Goal: Task Accomplishment & Management: Use online tool/utility

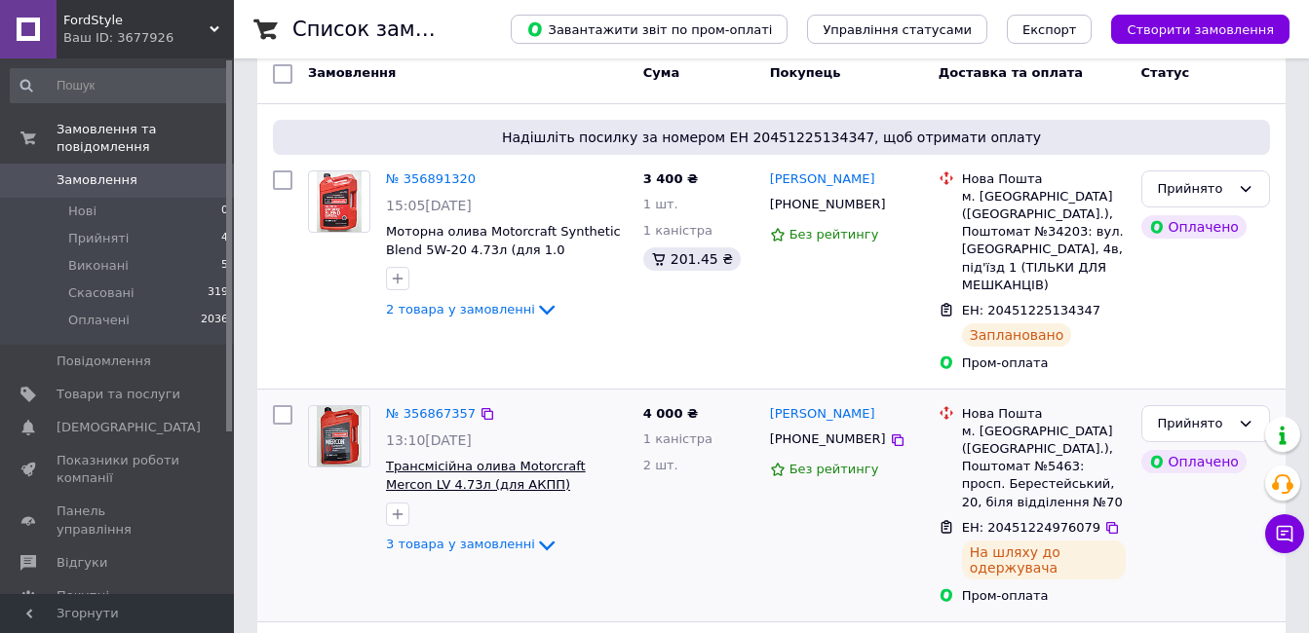
scroll to position [195, 0]
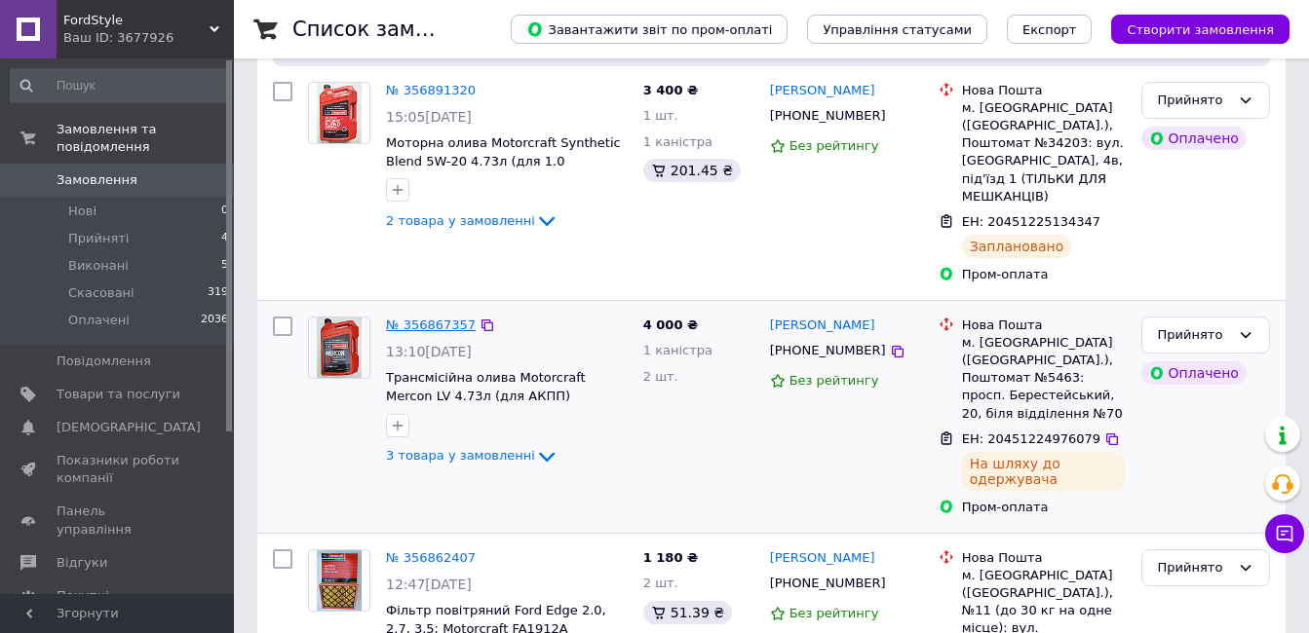
click at [443, 318] on link "№ 356867357" at bounding box center [431, 325] width 90 height 15
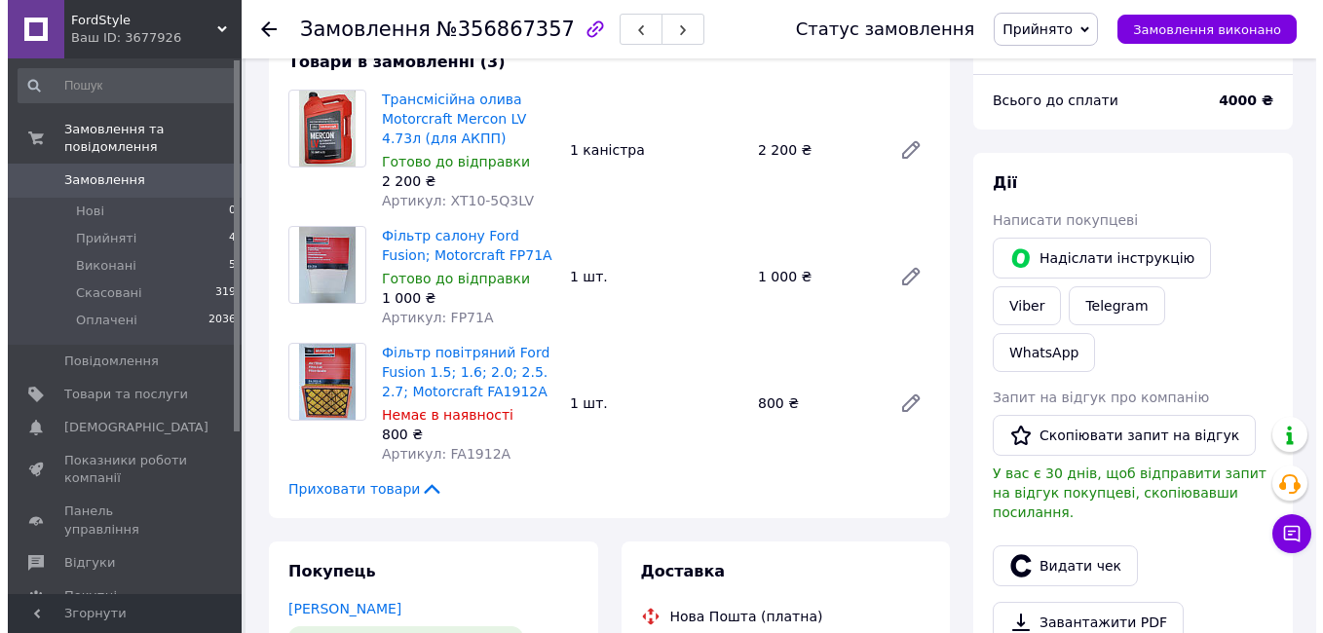
scroll to position [390, 0]
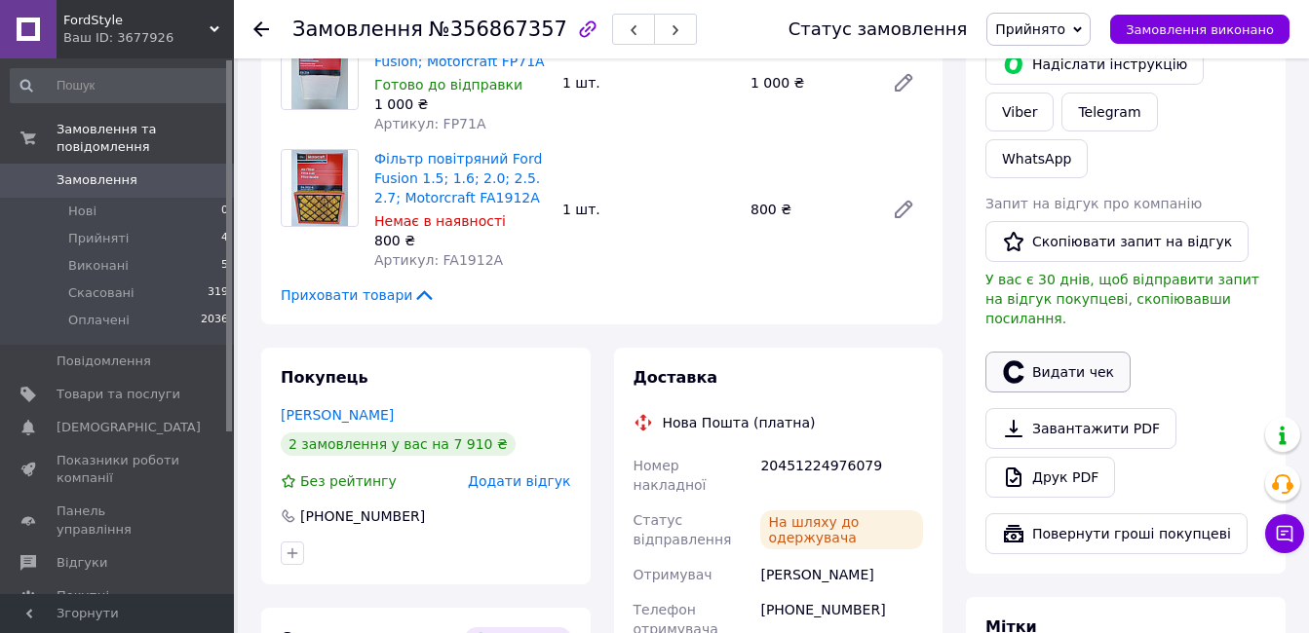
click at [1032, 352] on button "Видати чек" at bounding box center [1057, 372] width 145 height 41
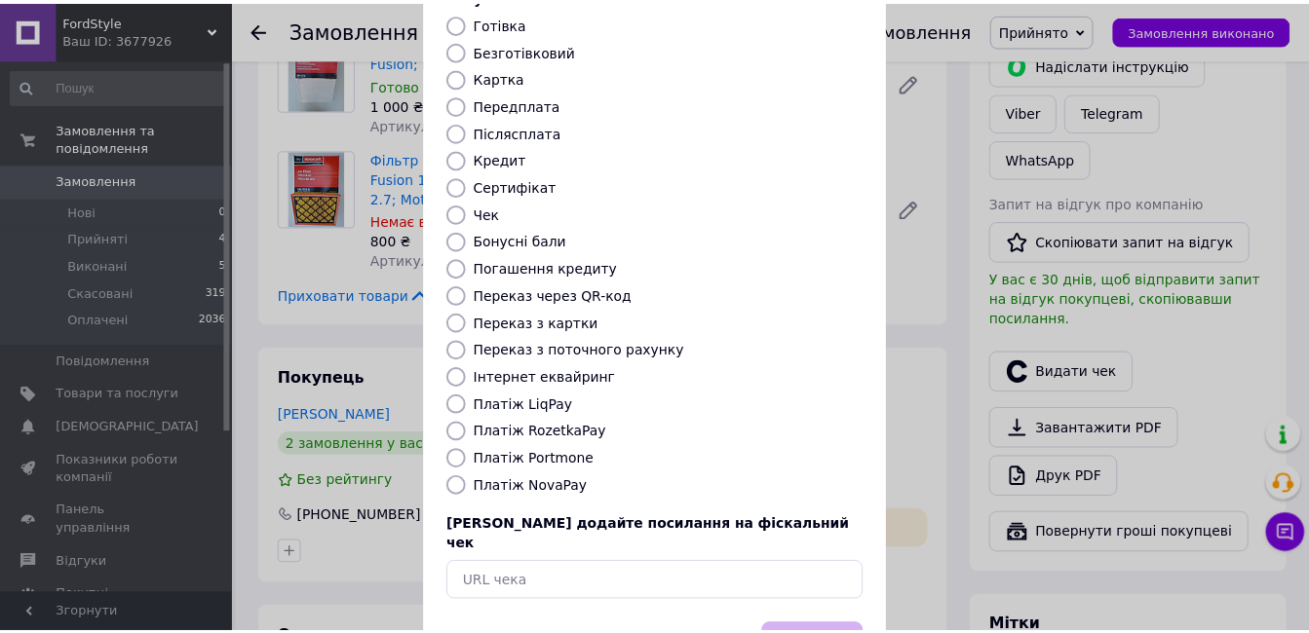
scroll to position [204, 0]
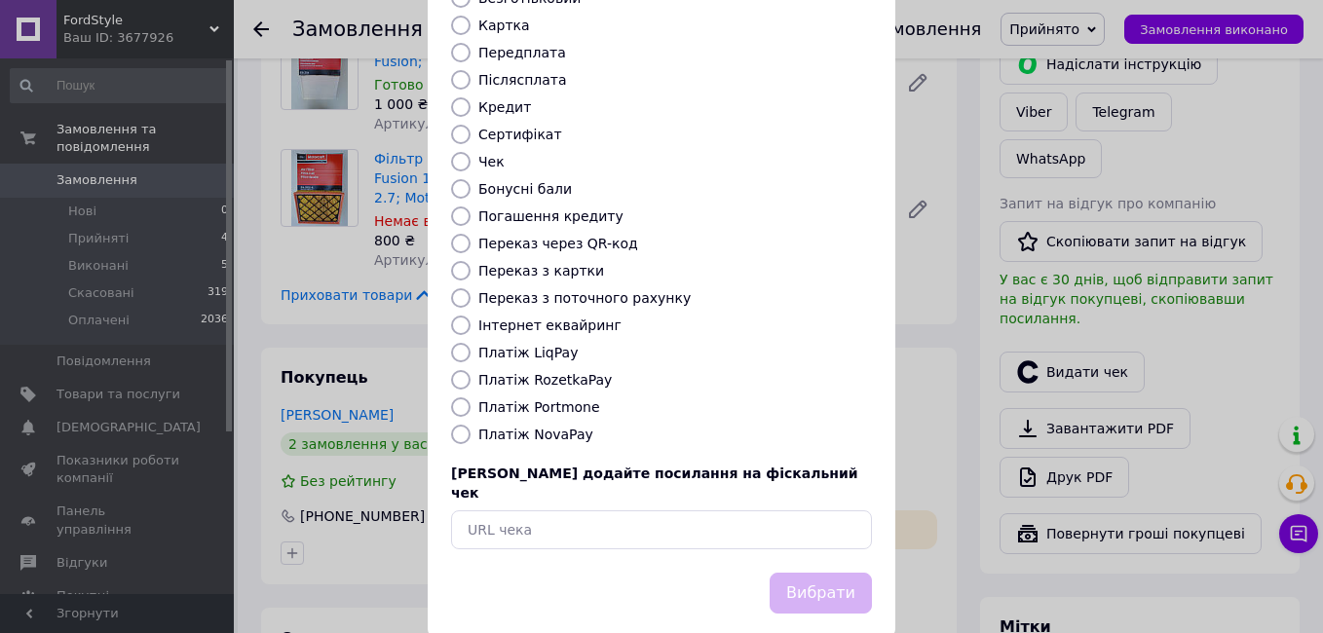
click at [535, 372] on label "Платіж RozetkaPay" at bounding box center [545, 380] width 134 height 16
click at [471, 370] on input "Платіж RozetkaPay" at bounding box center [460, 379] width 19 height 19
radio input "true"
click at [858, 573] on button "Вибрати" at bounding box center [821, 594] width 102 height 42
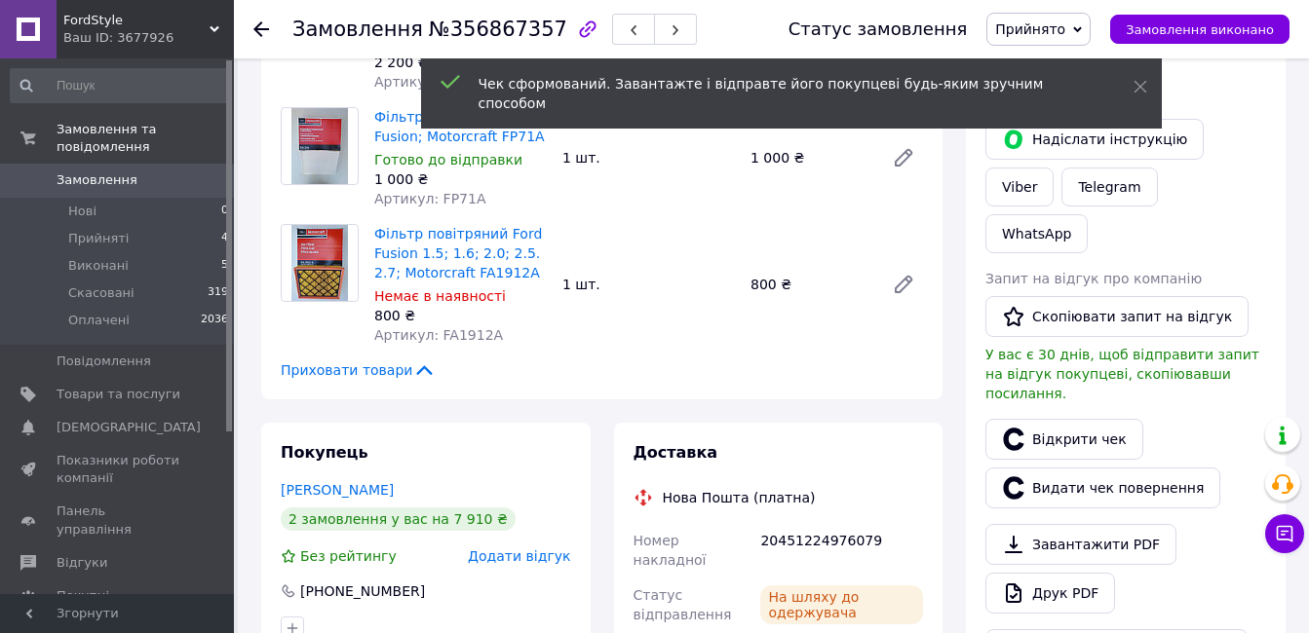
scroll to position [195, 0]
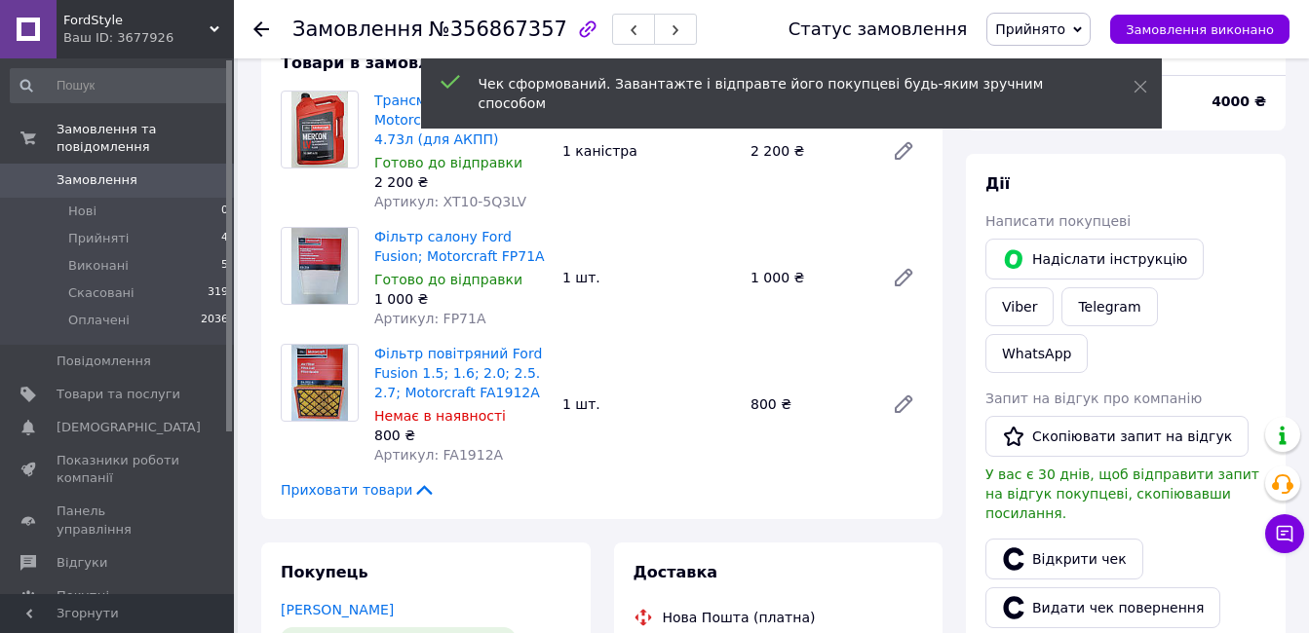
click at [251, 29] on div "Замовлення №356867357 Статус замовлення Прийнято Виконано Скасовано Оплачено За…" at bounding box center [771, 29] width 1075 height 58
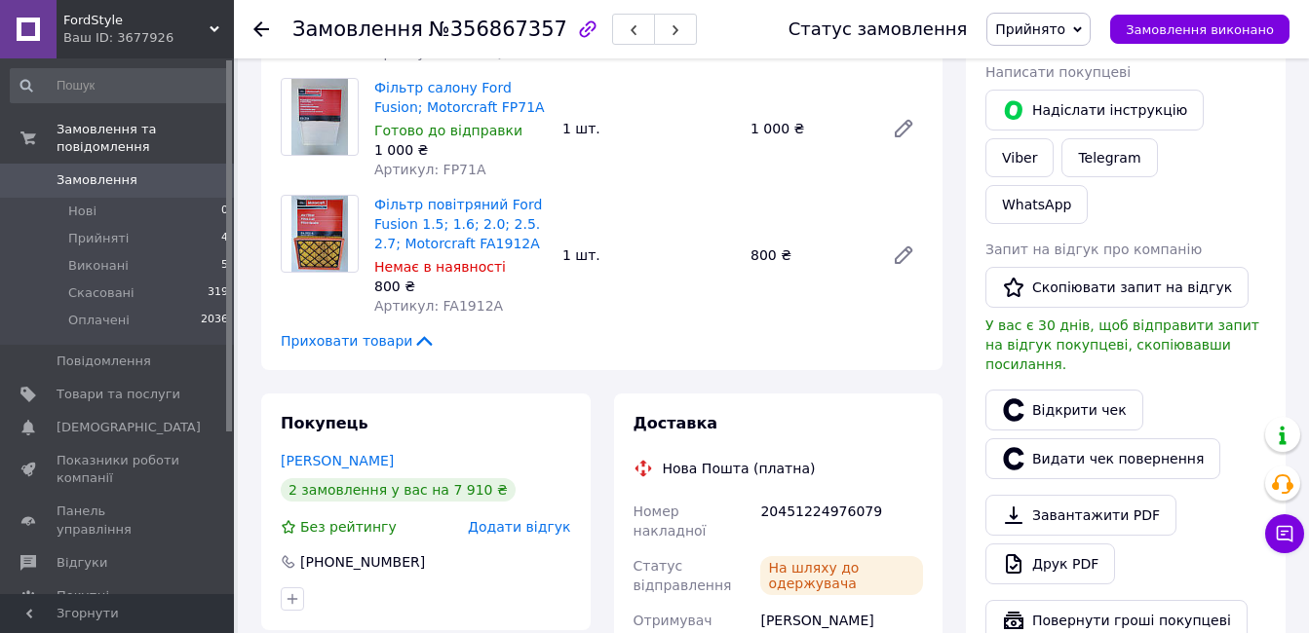
scroll to position [0, 0]
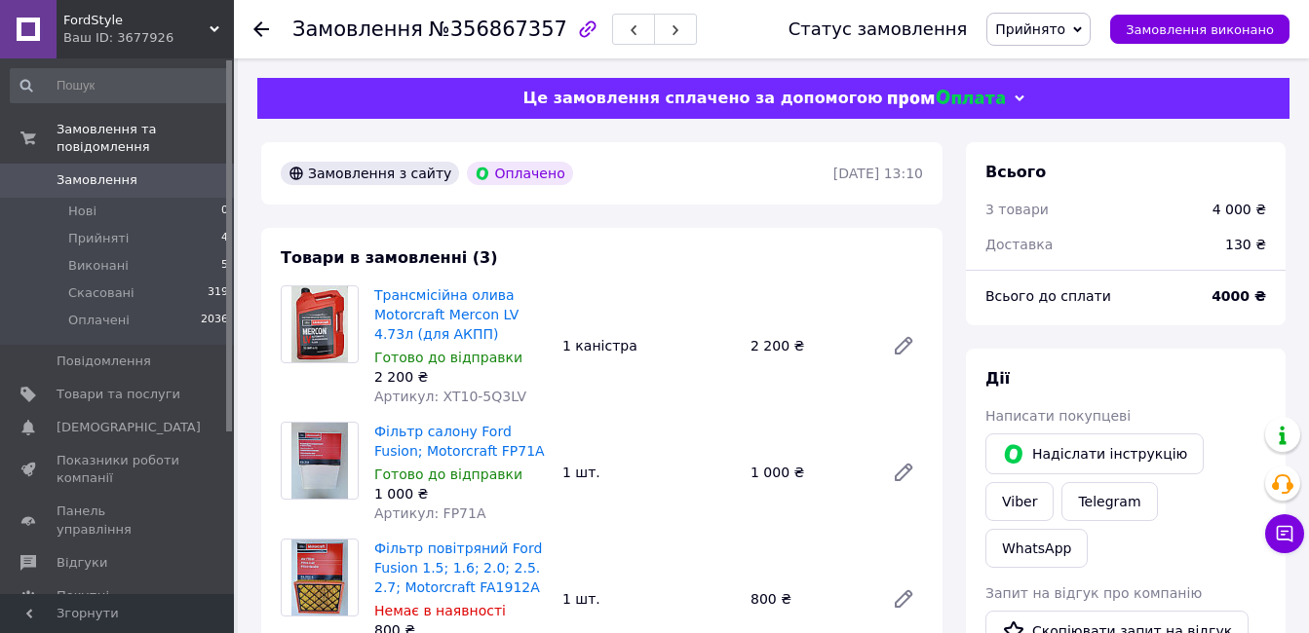
click at [271, 31] on div at bounding box center [272, 29] width 39 height 58
click at [267, 23] on icon at bounding box center [261, 29] width 16 height 16
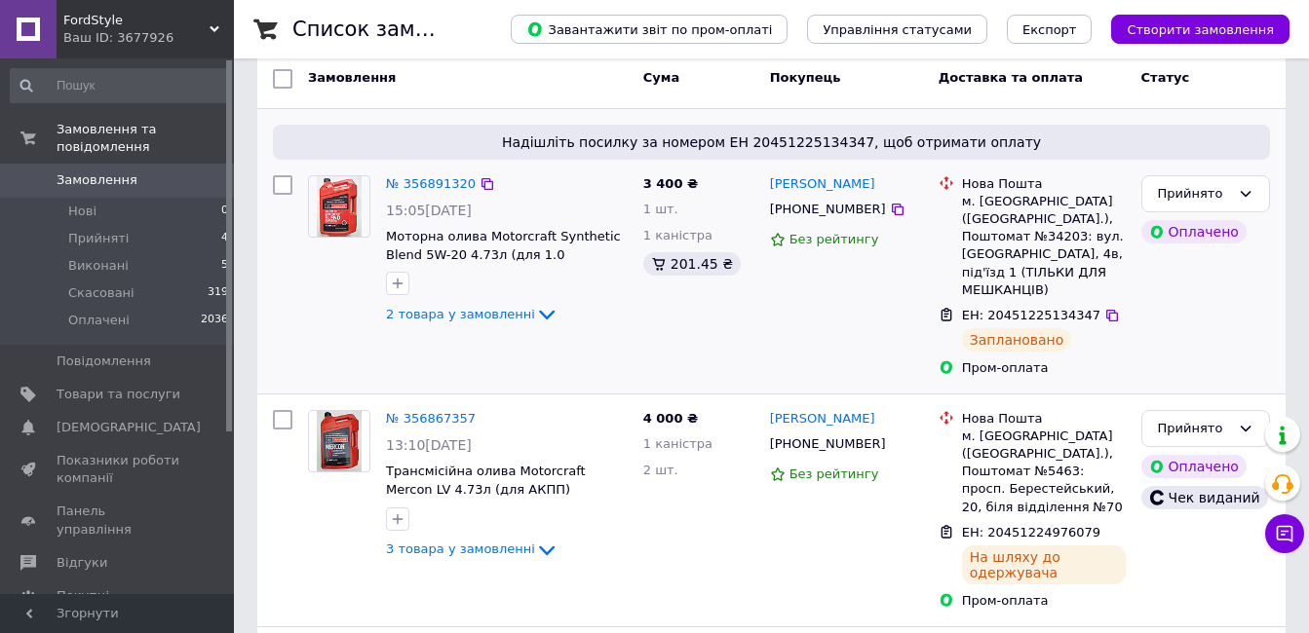
scroll to position [97, 0]
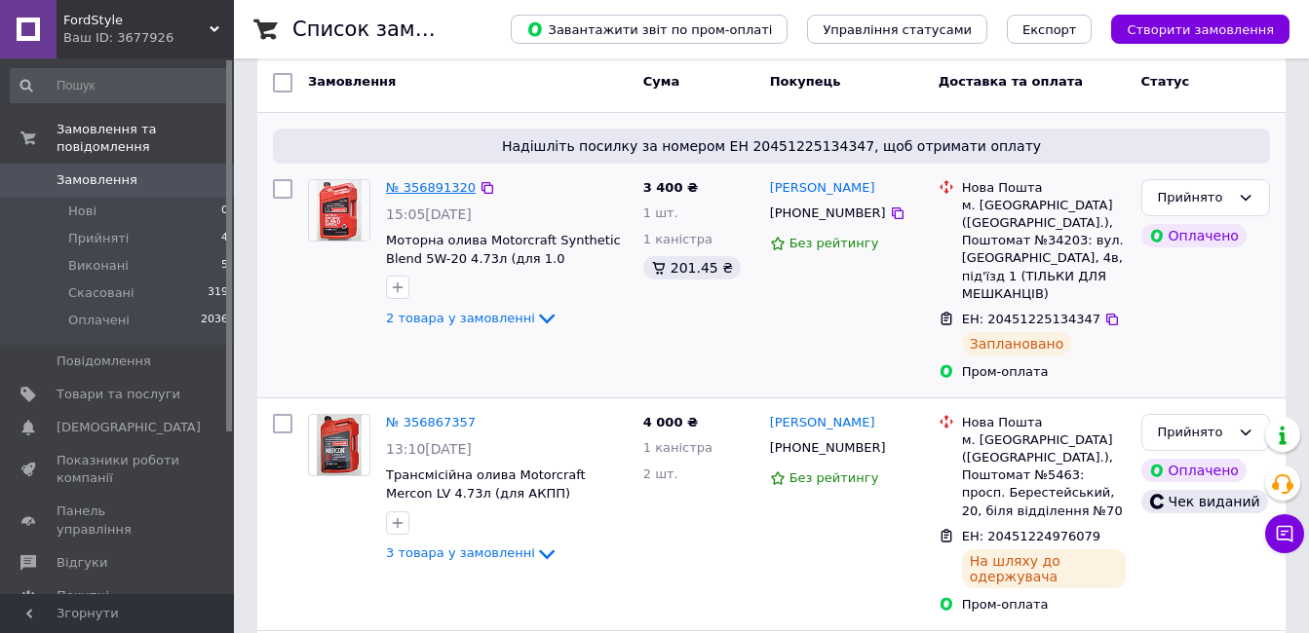
click at [415, 181] on link "№ 356891320" at bounding box center [431, 187] width 90 height 15
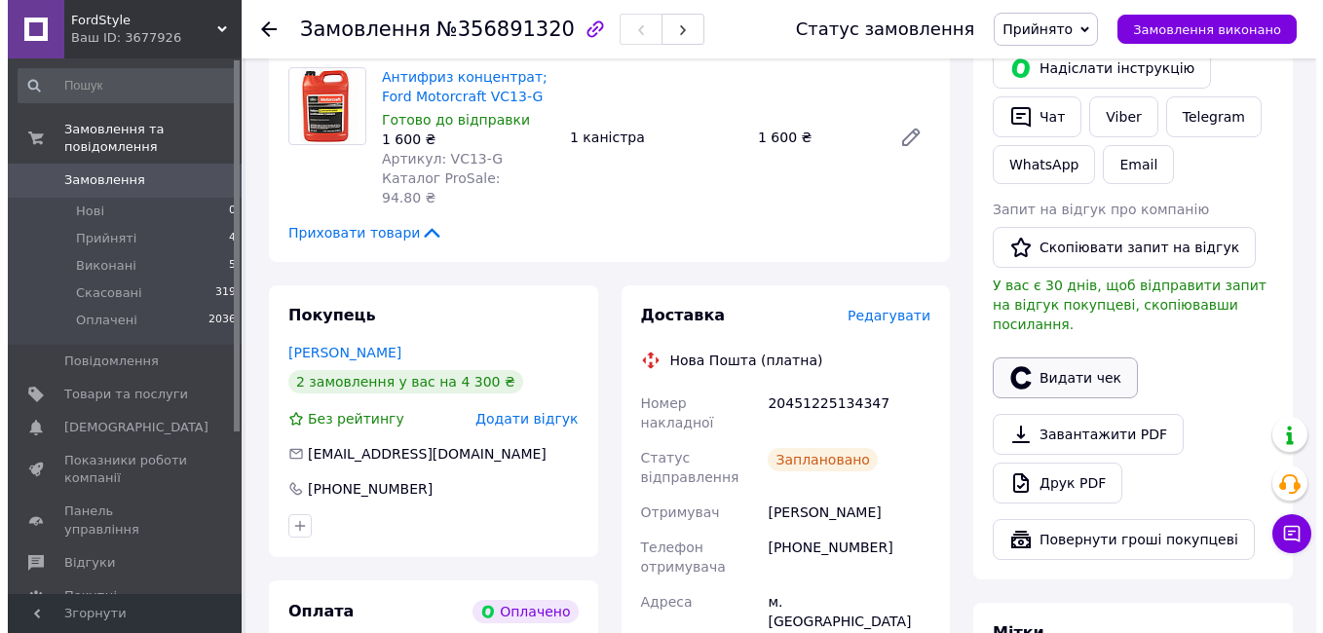
scroll to position [487, 0]
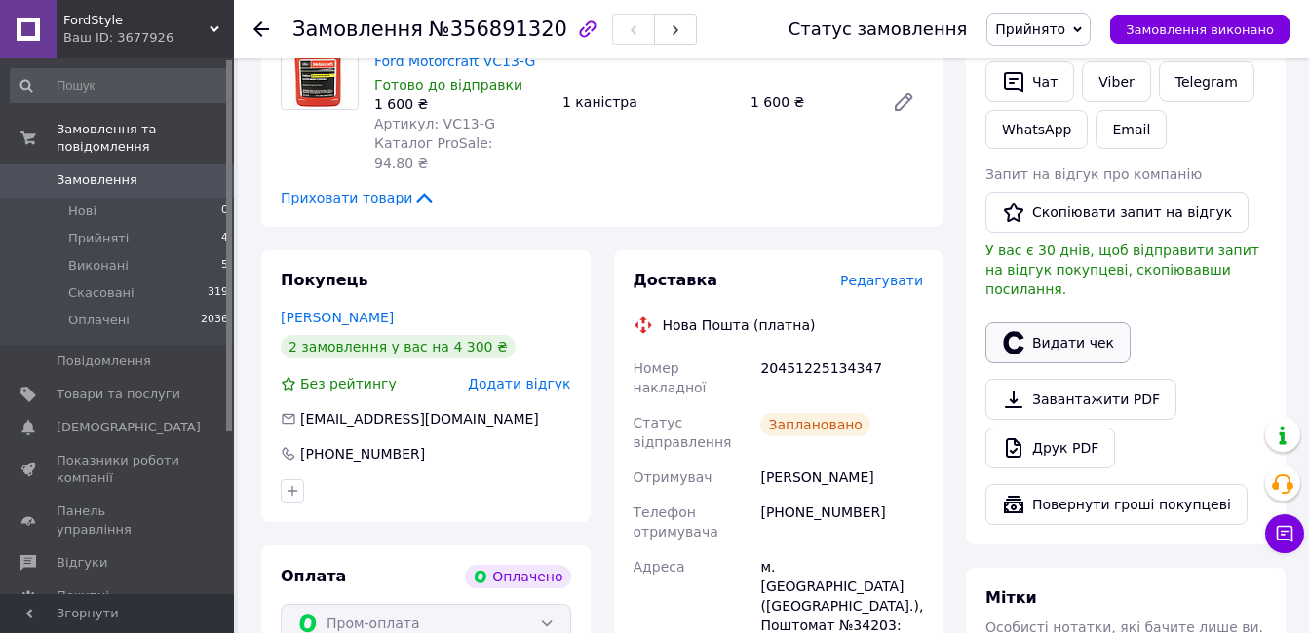
click at [1053, 323] on button "Видати чек" at bounding box center [1057, 343] width 145 height 41
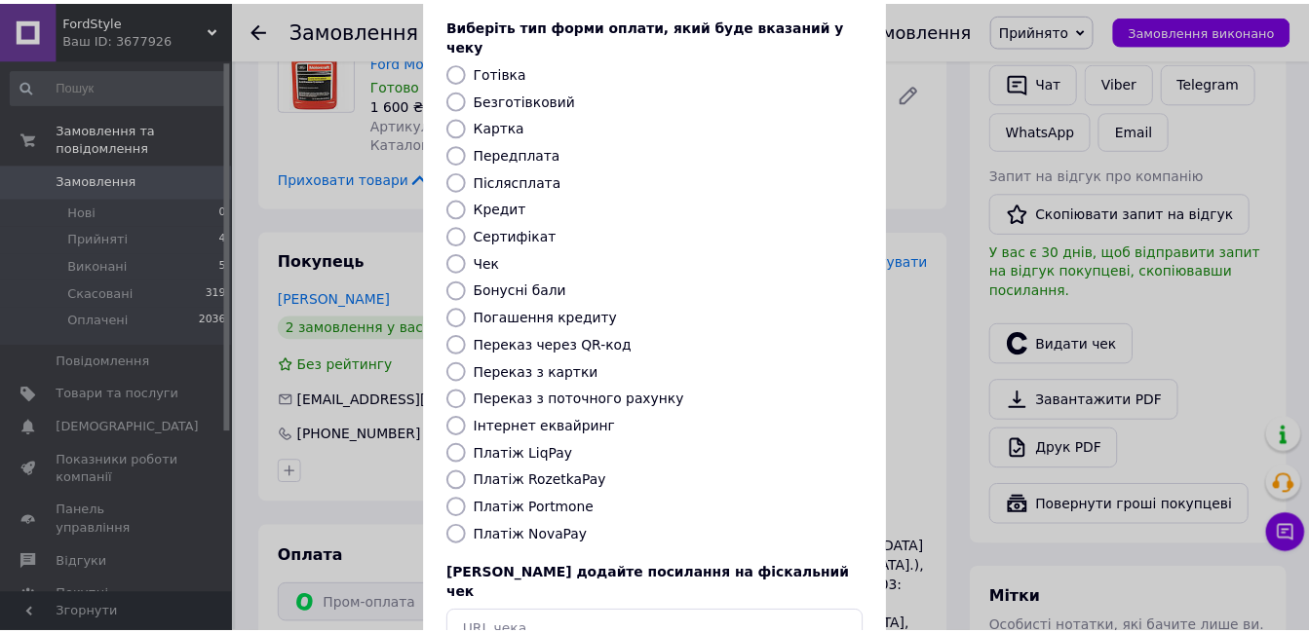
scroll to position [195, 0]
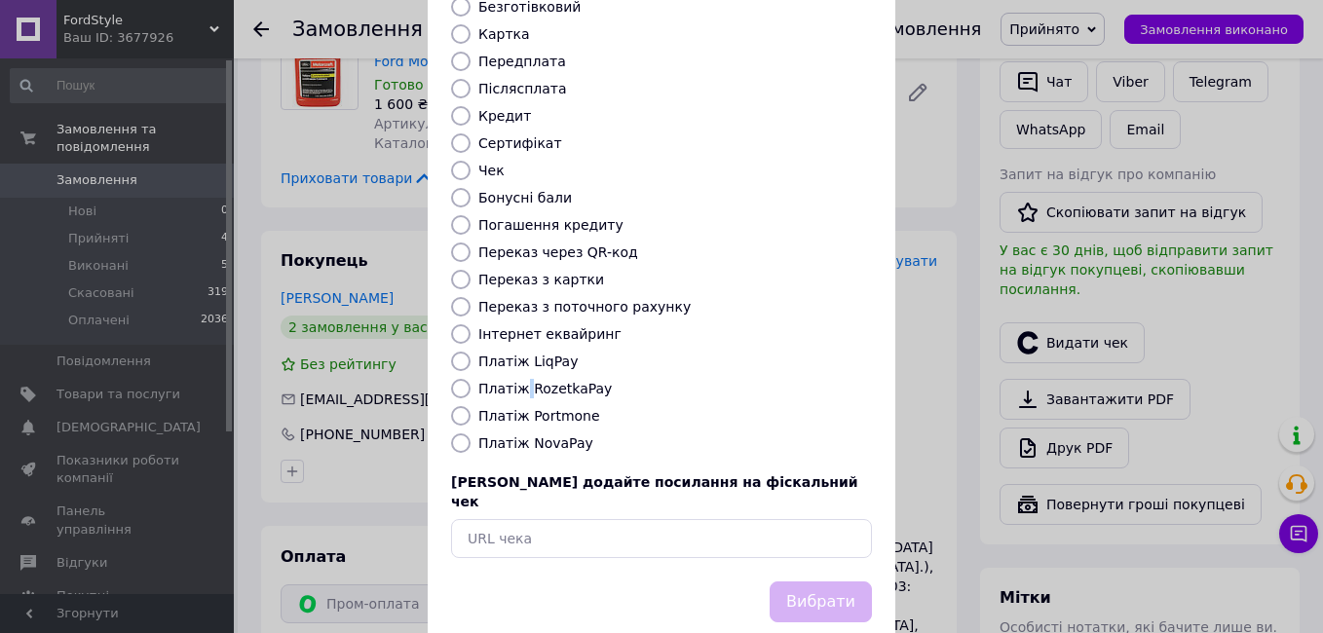
click at [518, 381] on label "Платіж RozetkaPay" at bounding box center [545, 389] width 134 height 16
click at [470, 379] on div "Платіж RozetkaPay" at bounding box center [661, 388] width 429 height 19
click at [467, 379] on input "Платіж RozetkaPay" at bounding box center [460, 388] width 19 height 19
radio input "true"
click at [828, 582] on button "Вибрати" at bounding box center [821, 603] width 102 height 42
